Goal: Communication & Community: Answer question/provide support

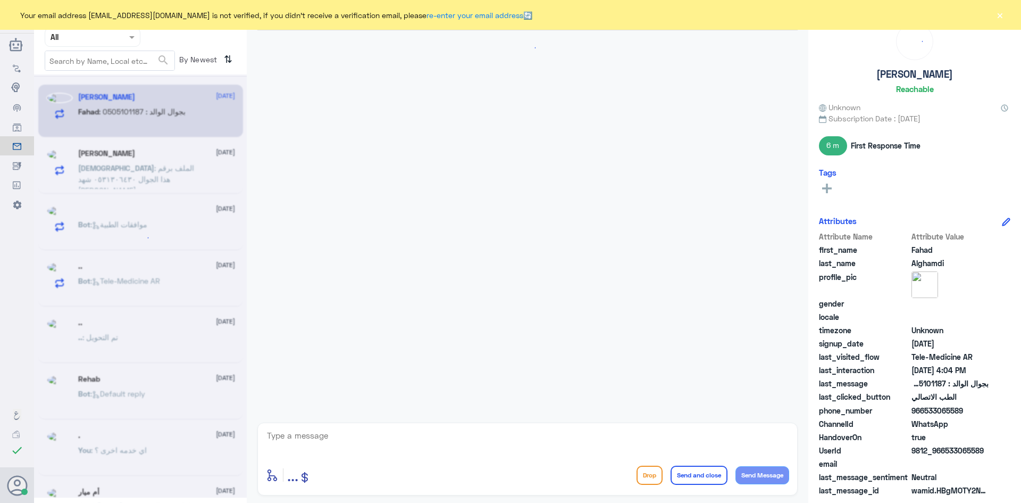
scroll to position [220, 0]
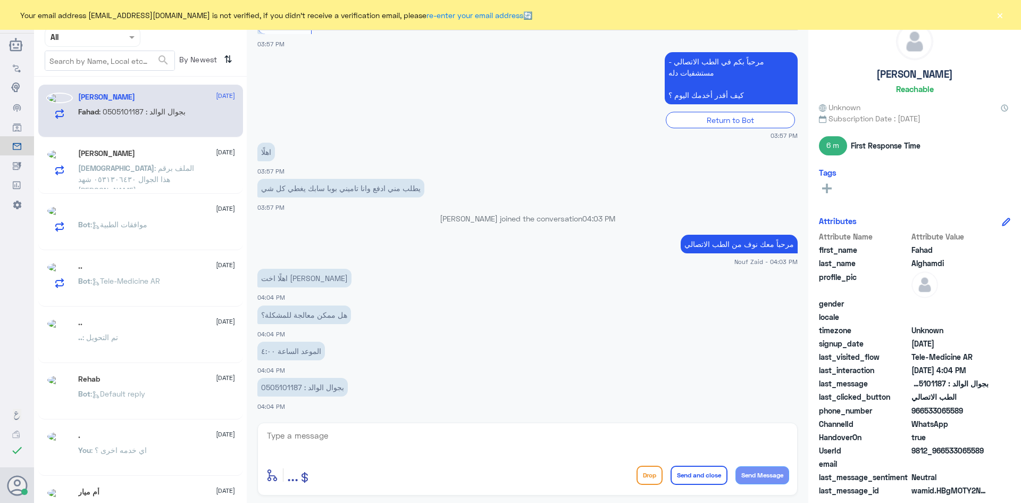
click at [1001, 15] on button "×" at bounding box center [1000, 15] width 11 height 11
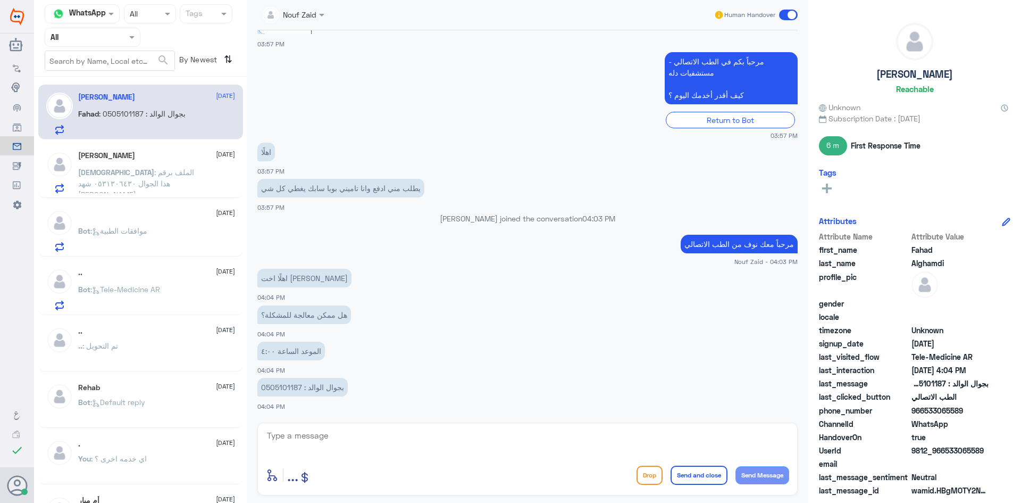
click at [305, 16] on div at bounding box center [293, 14] width 72 height 12
click at [322, 87] on div "Nouf Zaid" at bounding box center [312, 92] width 34 height 11
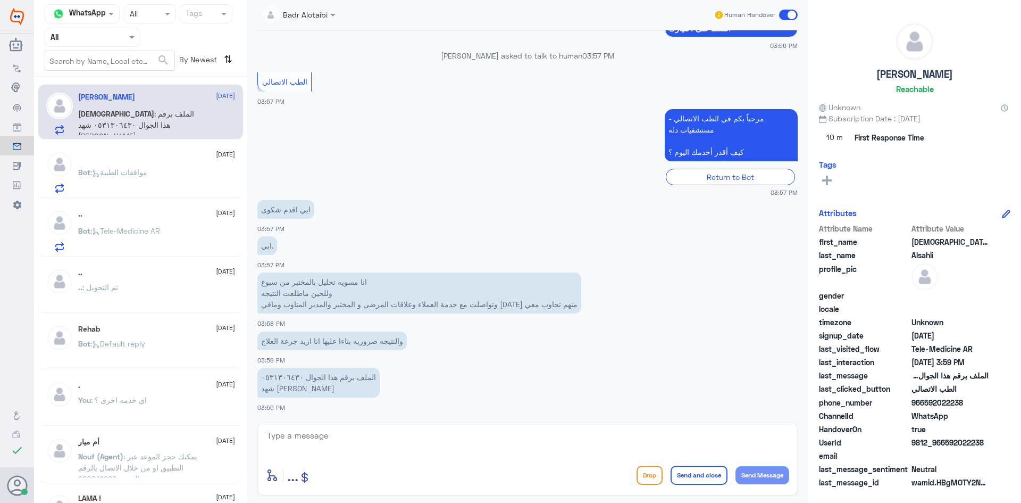
scroll to position [325, 0]
click at [313, 14] on div at bounding box center [299, 14] width 84 height 12
click at [321, 90] on div "Nouf Zaid" at bounding box center [312, 92] width 34 height 11
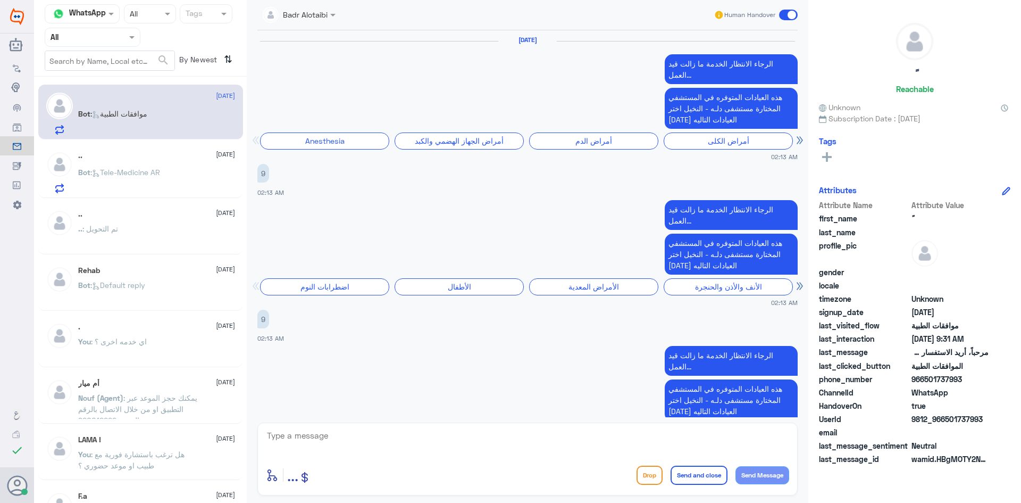
scroll to position [1549, 0]
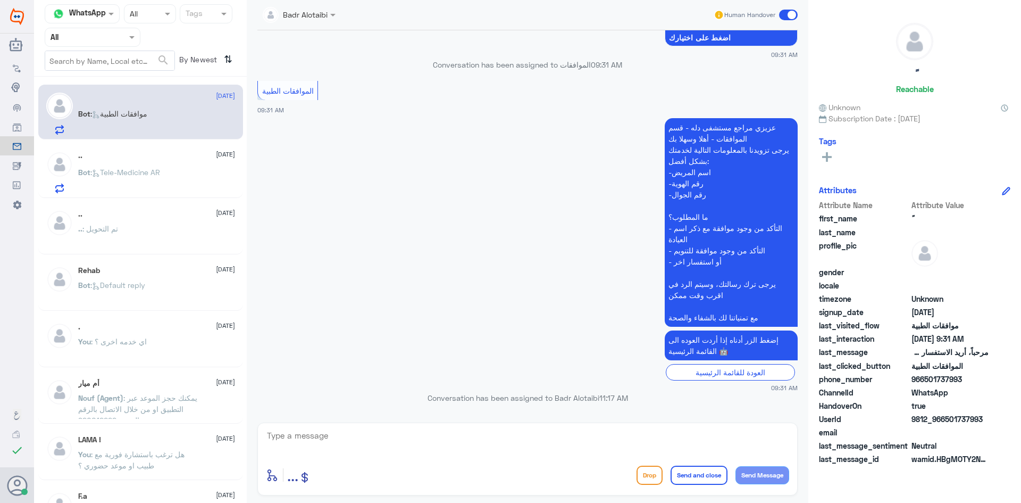
click at [157, 132] on div "Bot : موافقات الطبية" at bounding box center [156, 123] width 157 height 24
click at [167, 154] on div ".. 5 September" at bounding box center [156, 155] width 157 height 9
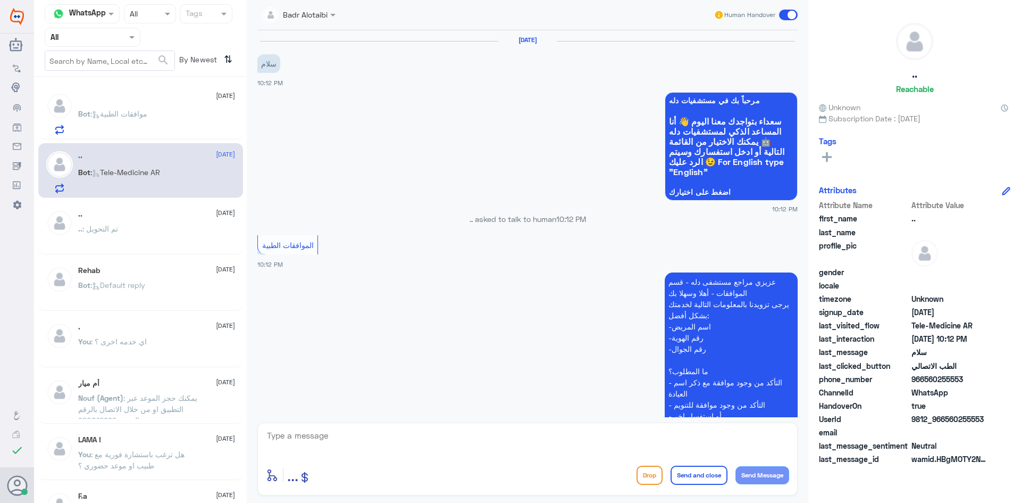
scroll to position [375, 0]
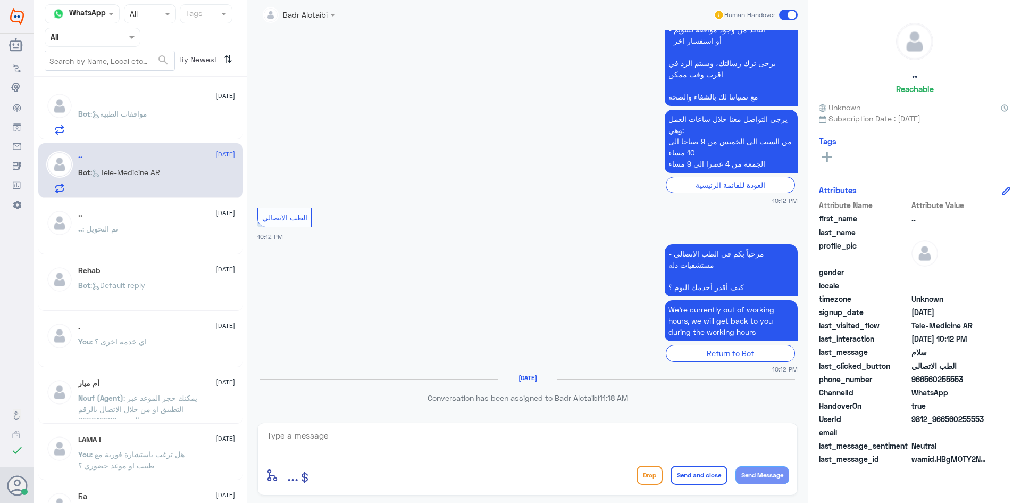
click at [187, 123] on div "Bot : موافقات الطبية" at bounding box center [156, 123] width 157 height 24
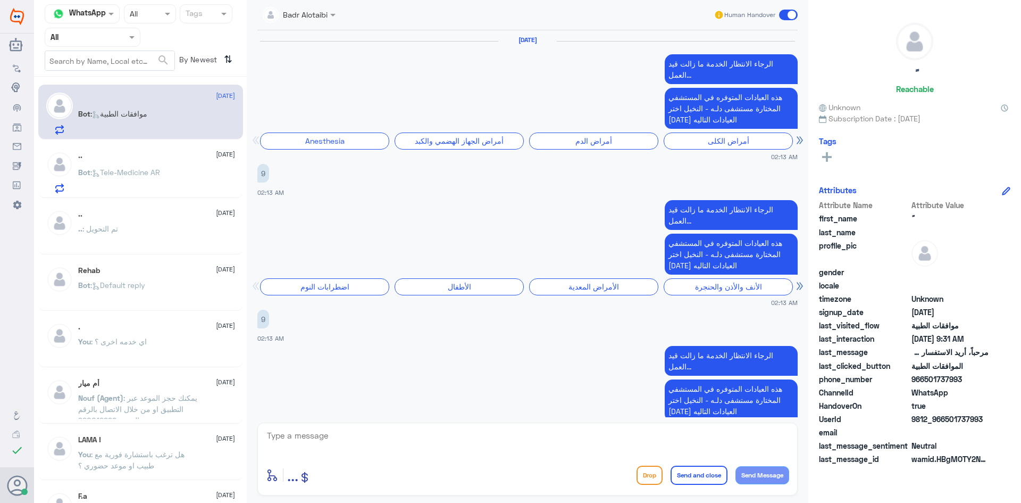
scroll to position [1549, 0]
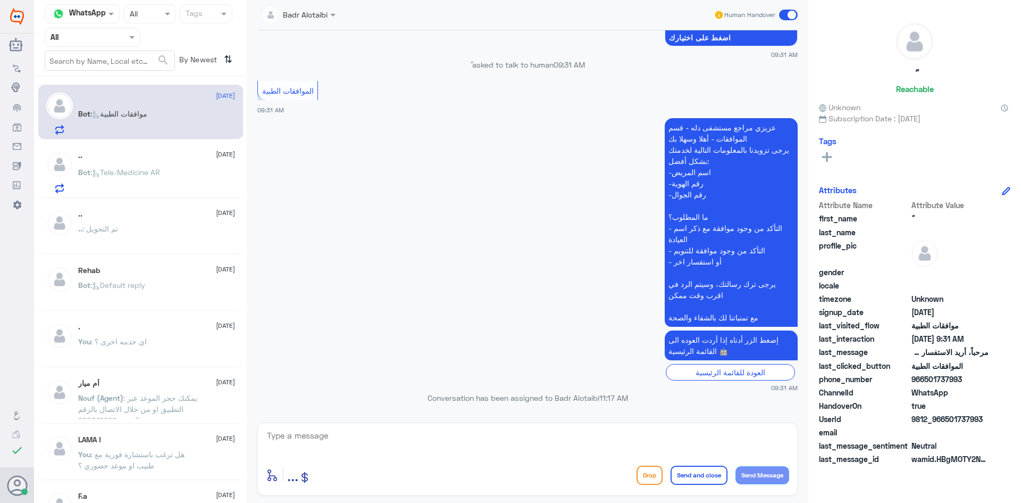
click at [786, 14] on span at bounding box center [788, 15] width 19 height 11
click at [0, 0] on input "checkbox" at bounding box center [0, 0] width 0 height 0
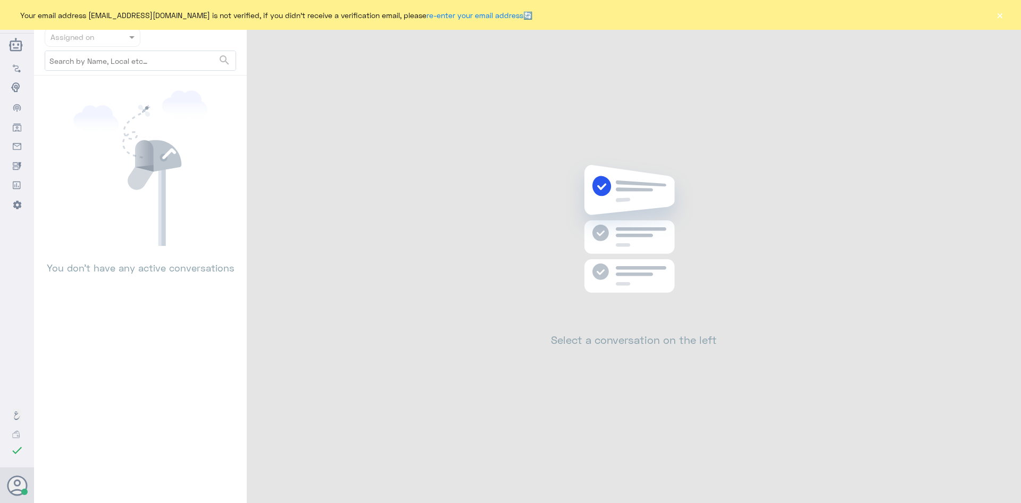
click at [1004, 15] on button "×" at bounding box center [1000, 15] width 11 height 11
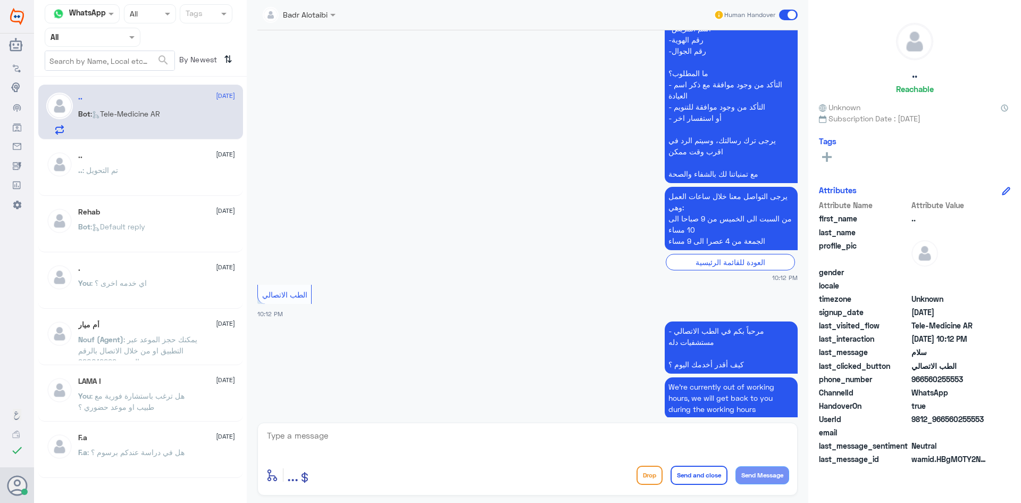
scroll to position [375, 0]
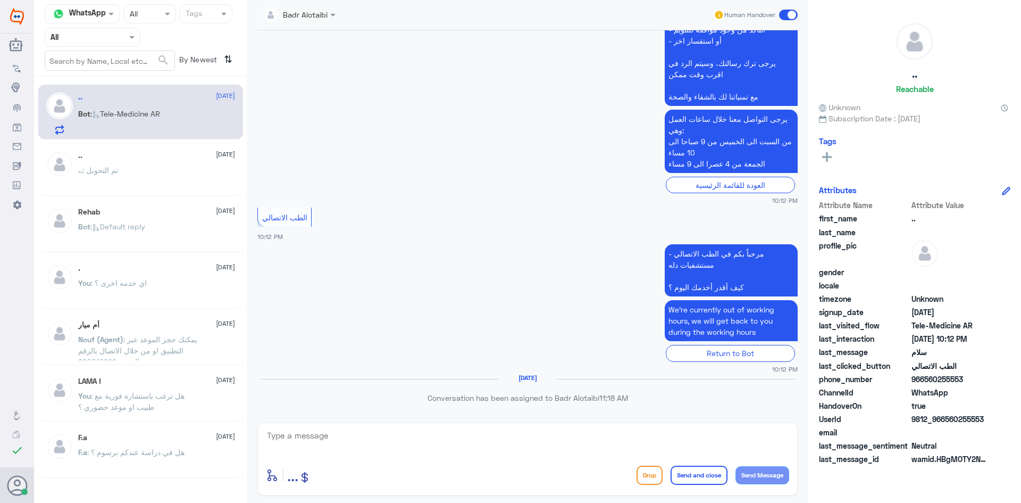
click at [788, 13] on span at bounding box center [788, 15] width 19 height 11
click at [0, 0] on input "checkbox" at bounding box center [0, 0] width 0 height 0
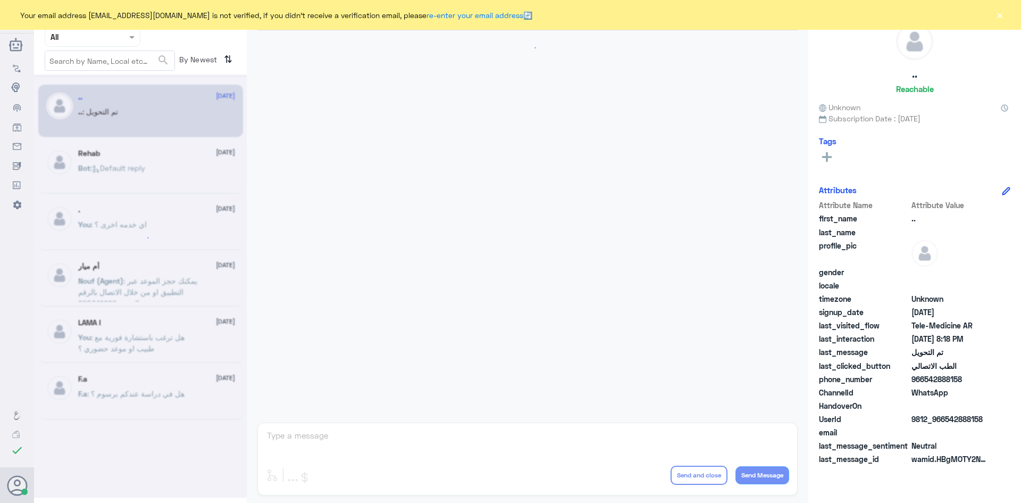
scroll to position [349, 0]
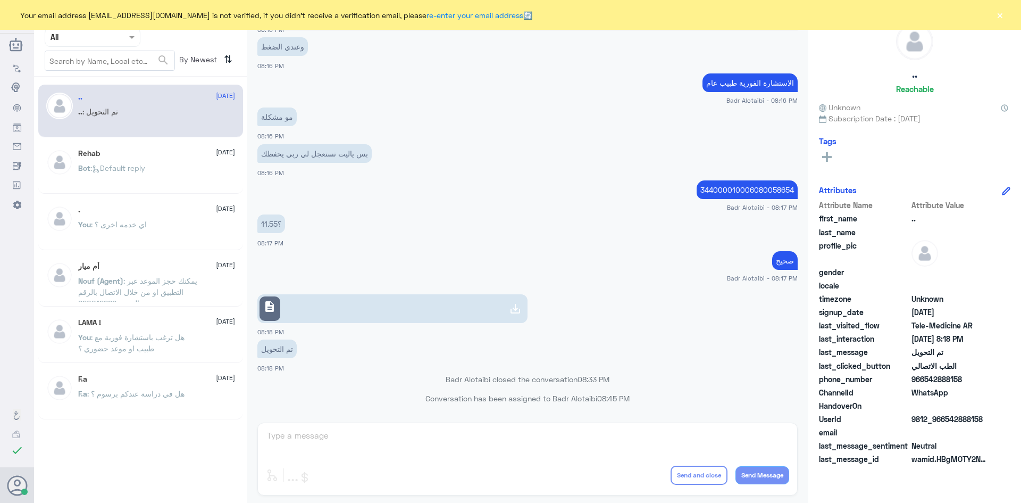
click at [1001, 11] on button "×" at bounding box center [1000, 15] width 11 height 11
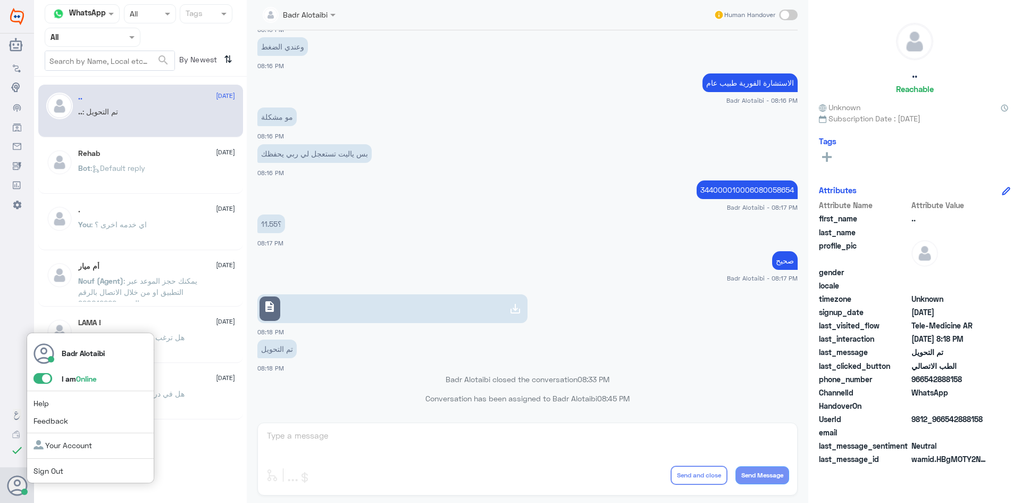
click at [45, 381] on span at bounding box center [43, 378] width 19 height 11
click at [0, 0] on input "checkbox" at bounding box center [0, 0] width 0 height 0
